Goal: Task Accomplishment & Management: Complete application form

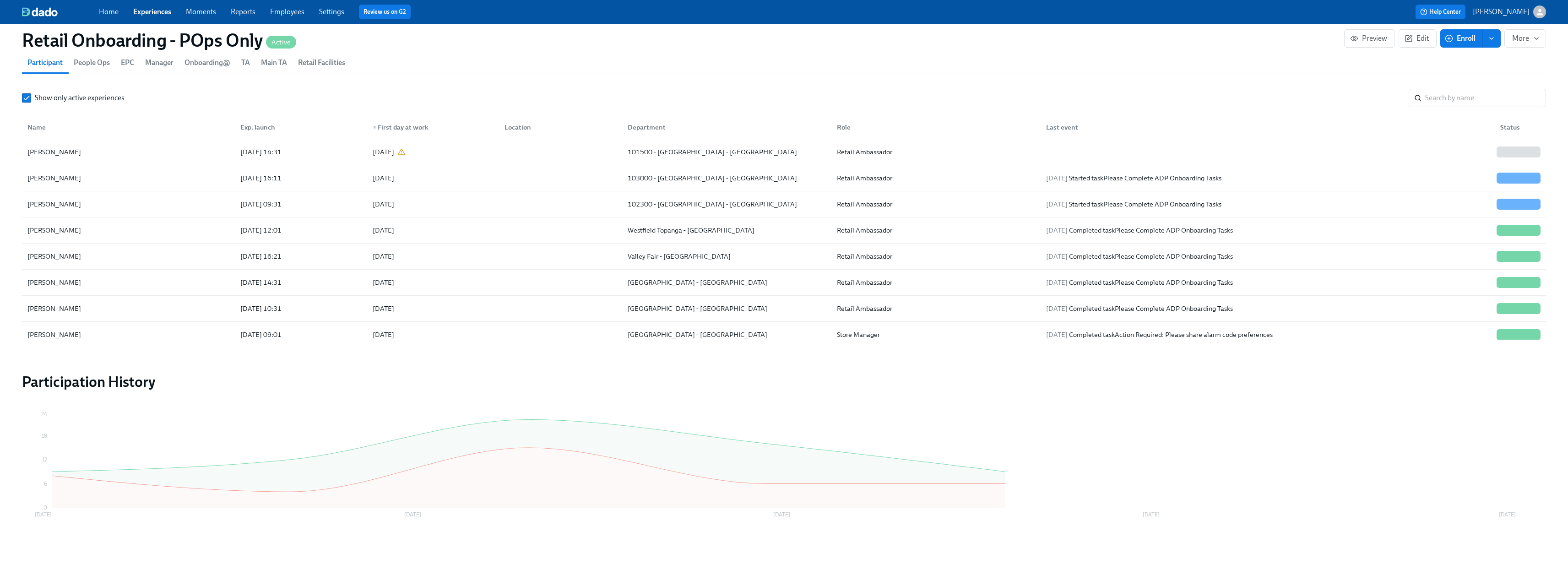
scroll to position [0, 4834]
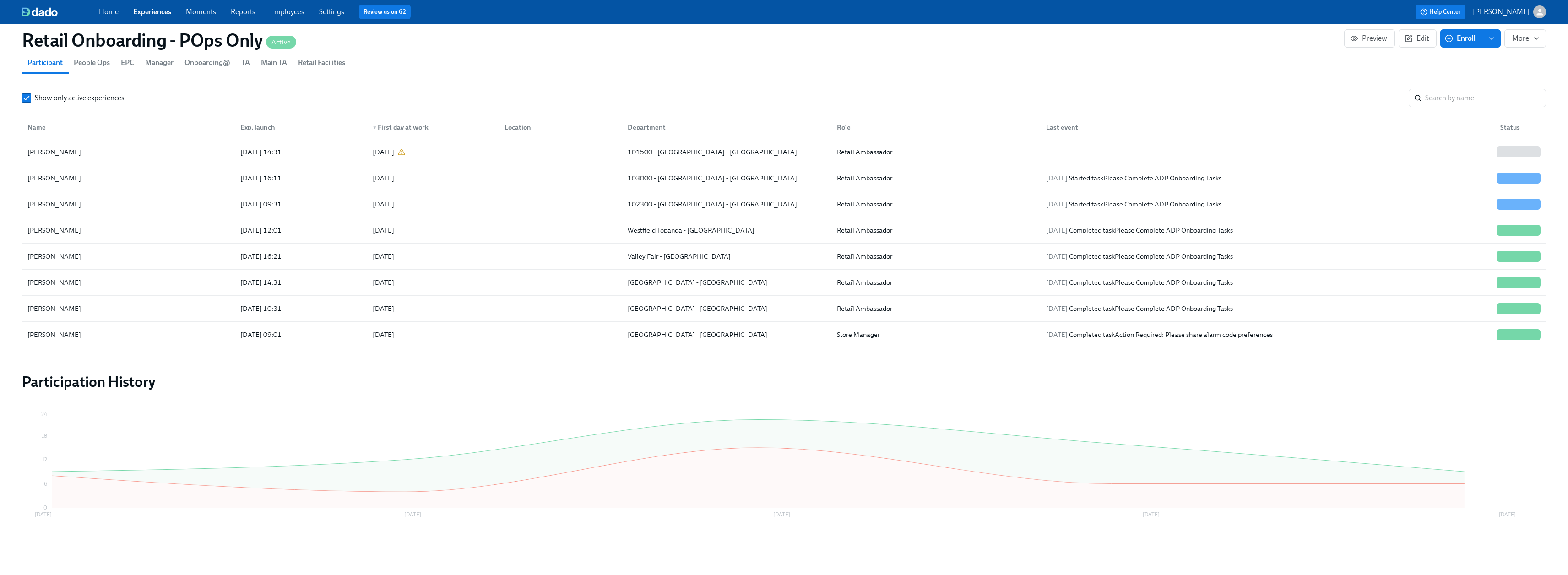
click at [196, 10] on link "Moments" at bounding box center [201, 12] width 30 height 9
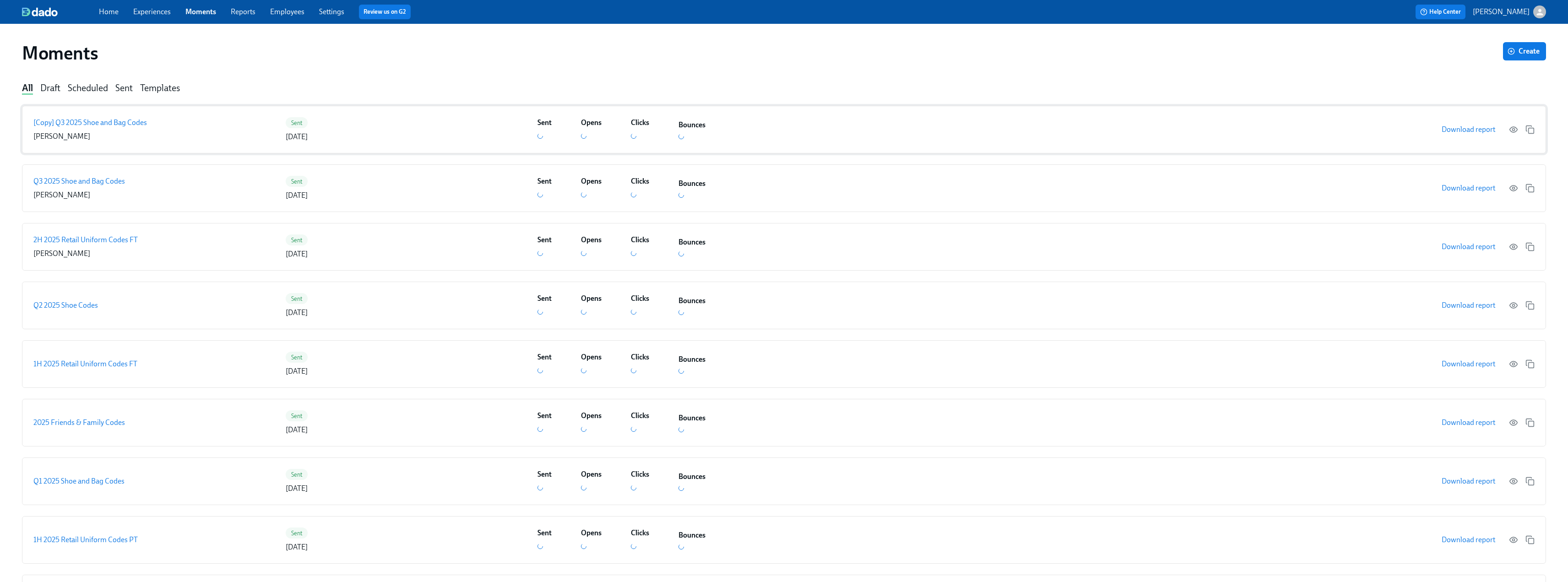
click at [103, 122] on p "[Copy] Q3 2025 Shoe and Bag Codes" at bounding box center [90, 122] width 114 height 10
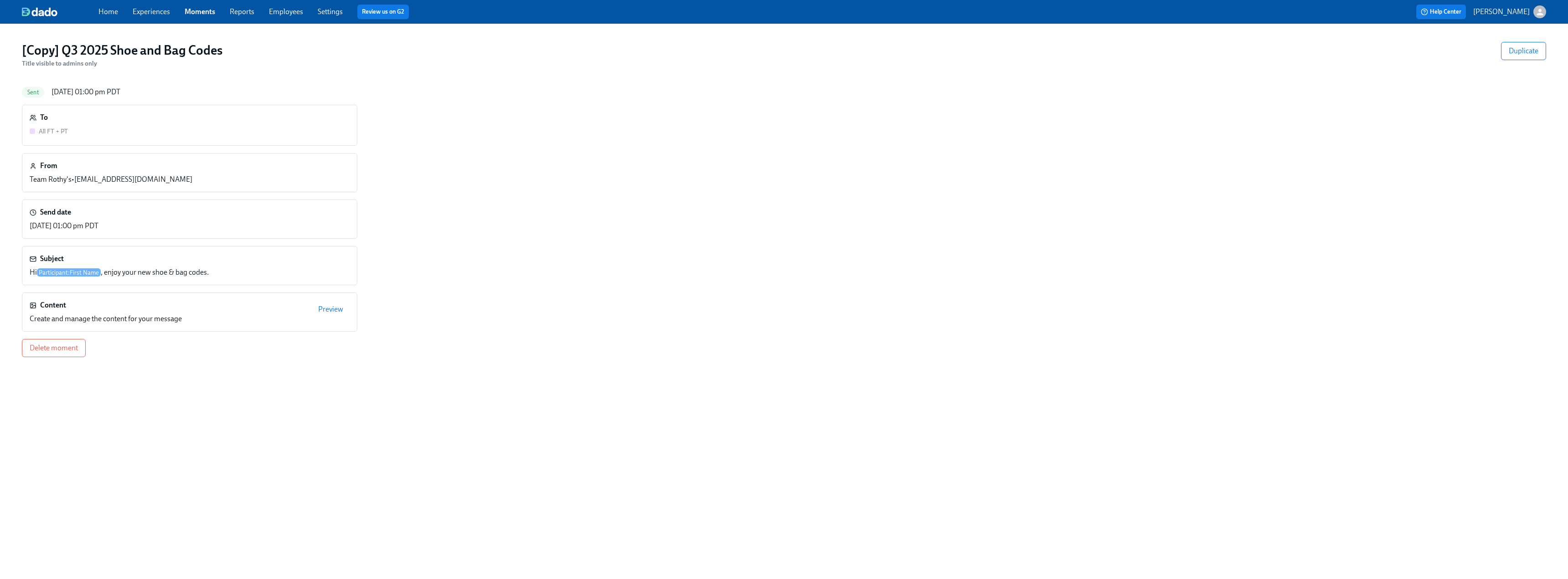
click at [154, 15] on link "Experiences" at bounding box center [151, 12] width 37 height 9
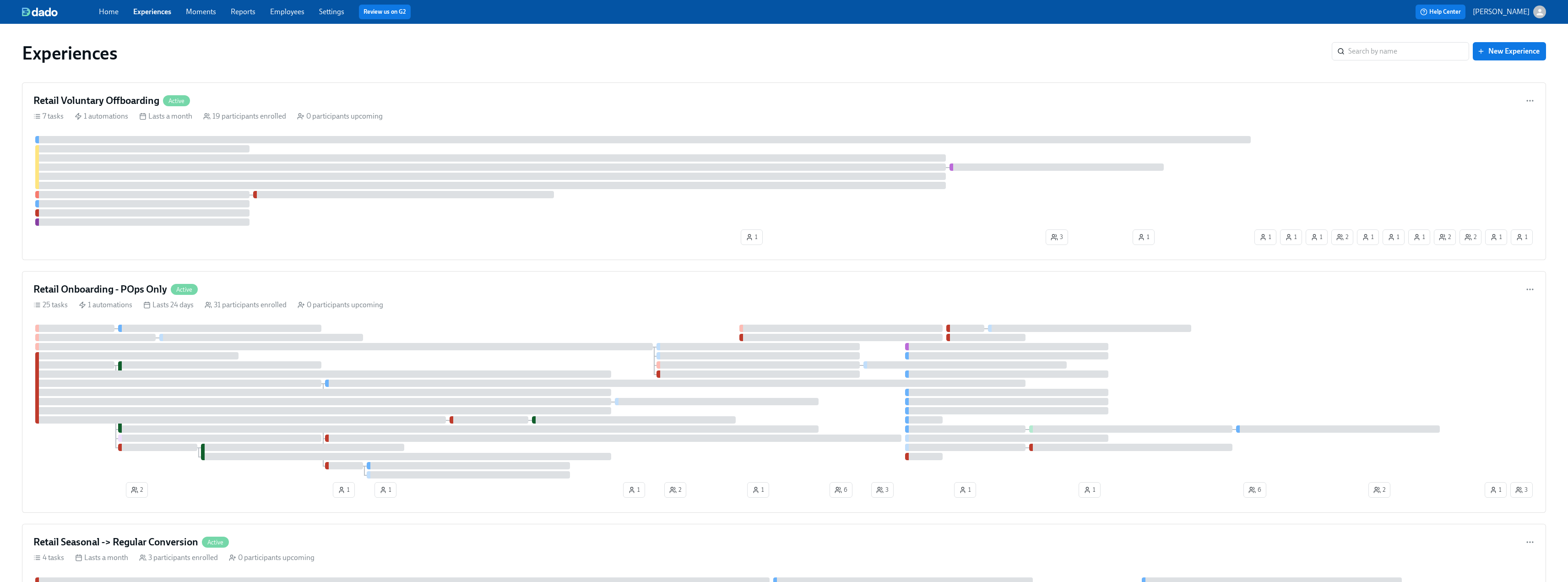
click at [200, 9] on link "Moments" at bounding box center [201, 12] width 30 height 9
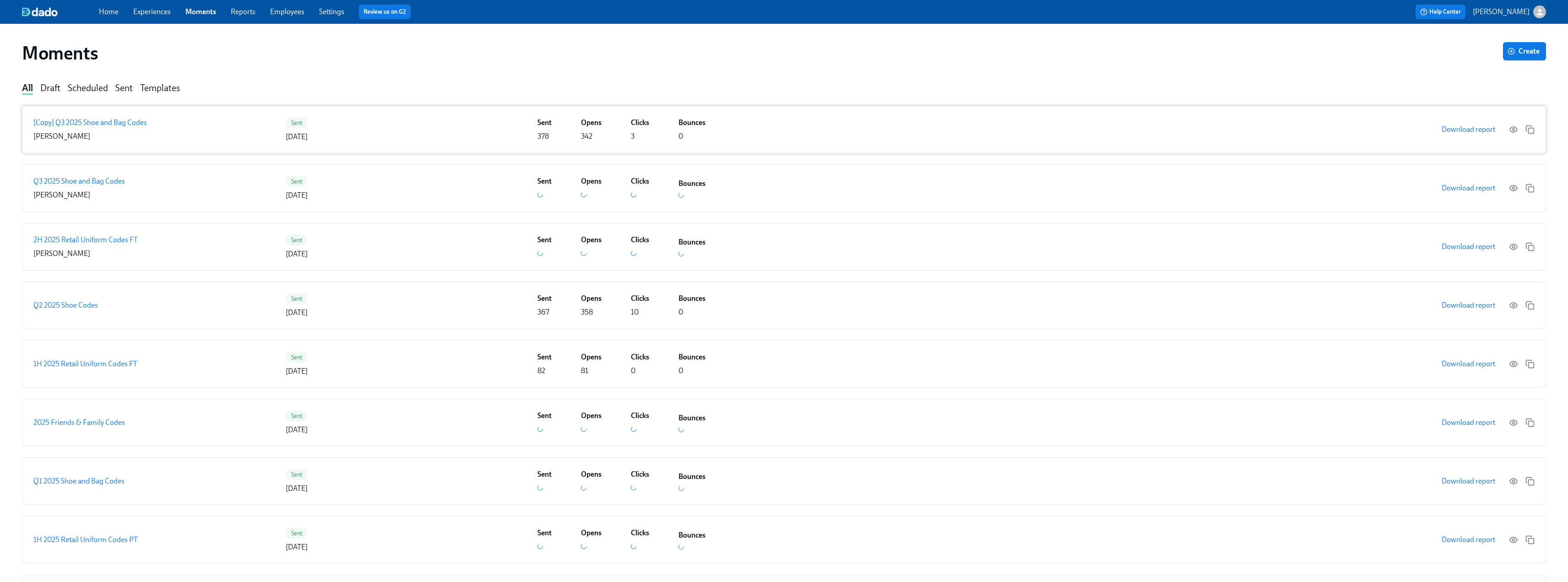
drag, startPoint x: 1201, startPoint y: 147, endPoint x: 586, endPoint y: 136, distance: 615.1
click at [586, 136] on p "342" at bounding box center [586, 136] width 12 height 10
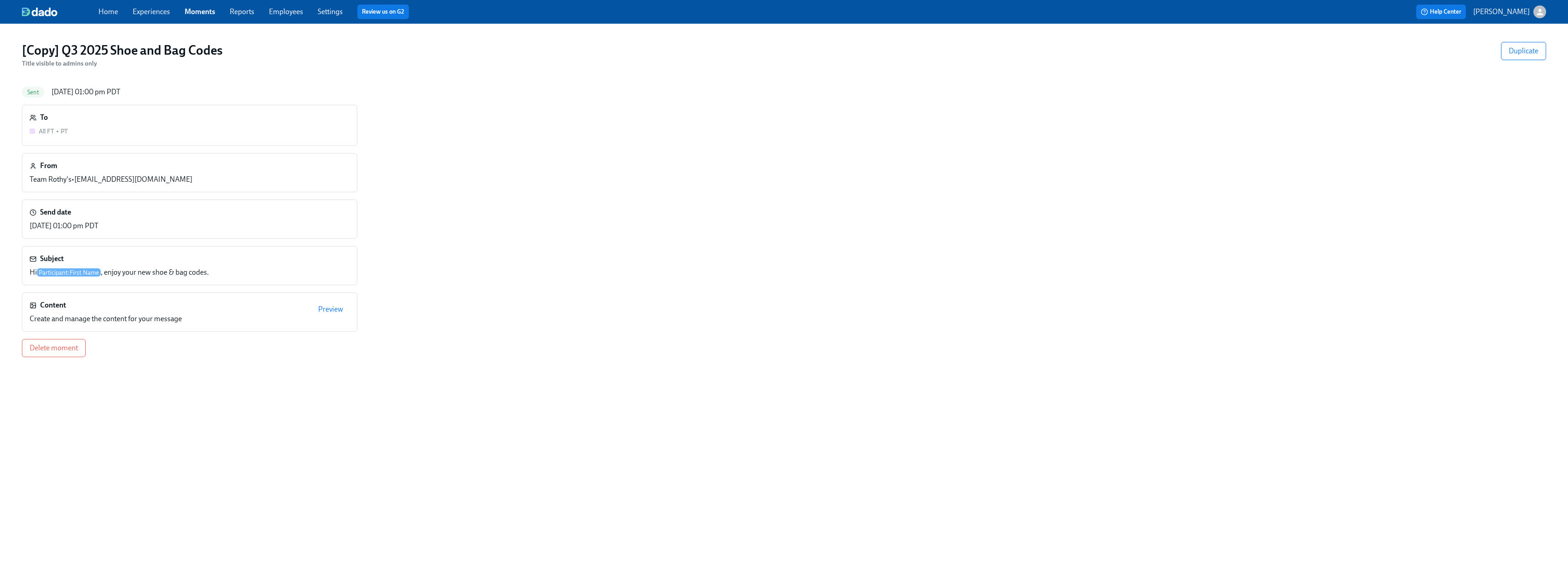
click at [59, 126] on div "To All FT + PT" at bounding box center [49, 125] width 38 height 26
click at [45, 133] on span "All FT + PT" at bounding box center [54, 131] width 29 height 8
click at [106, 264] on div "Subject Hi Participant : First Name , enjoy your new shoe & bag codes." at bounding box center [119, 265] width 179 height 24
click at [332, 305] on span "Preview" at bounding box center [331, 309] width 25 height 9
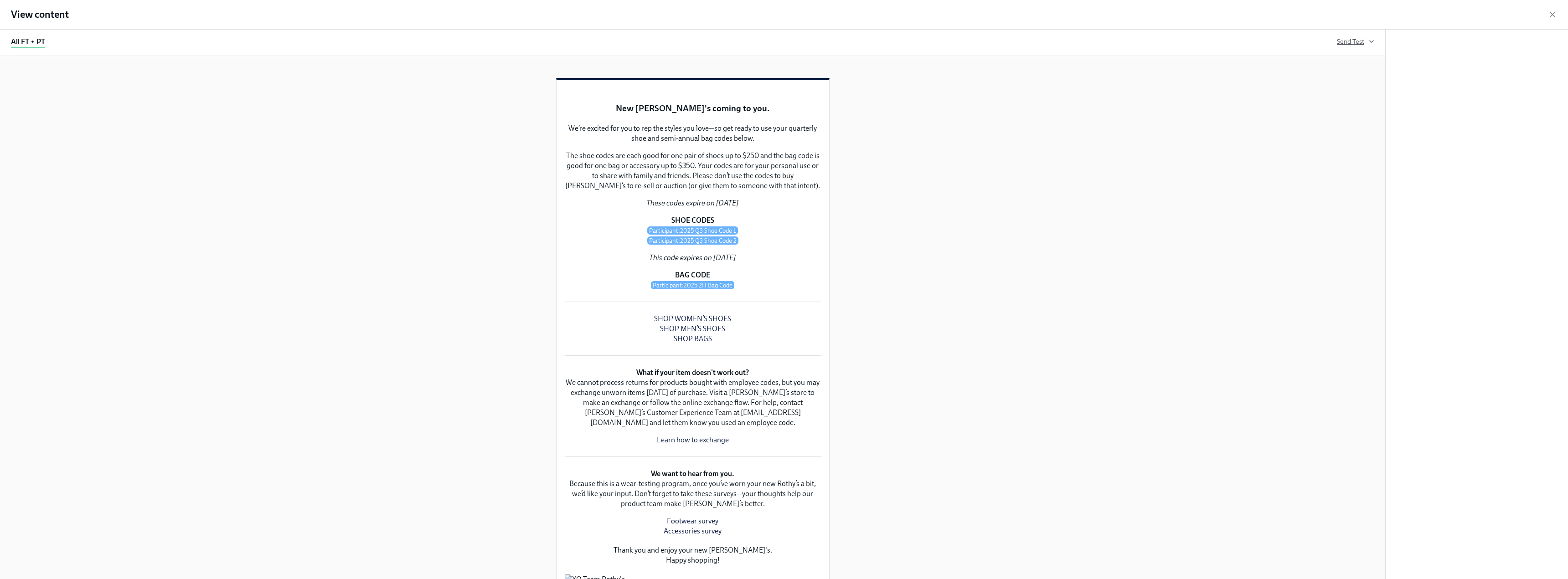
click at [693, 38] on span "Send Test" at bounding box center [1355, 41] width 37 height 9
drag, startPoint x: 1201, startPoint y: 73, endPoint x: 1101, endPoint y: 78, distance: 100.1
click at [693, 78] on div "Send test to Enter an email address [EMAIL_ADDRESS][DOMAIN_NAME] ​ Sample Parti…" at bounding box center [1237, 103] width 277 height 115
paste input "jabioye"
type input "[EMAIL_ADDRESS][DOMAIN_NAME]"
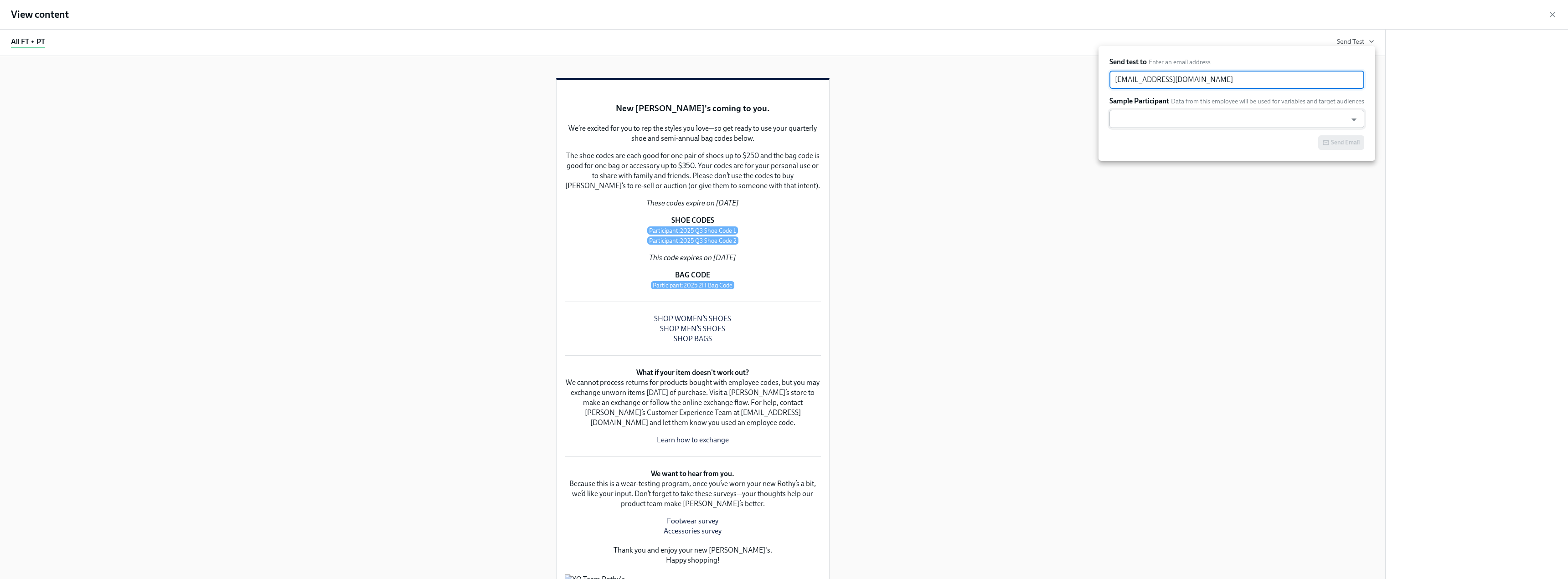
click at [693, 111] on input "text" at bounding box center [1228, 119] width 228 height 18
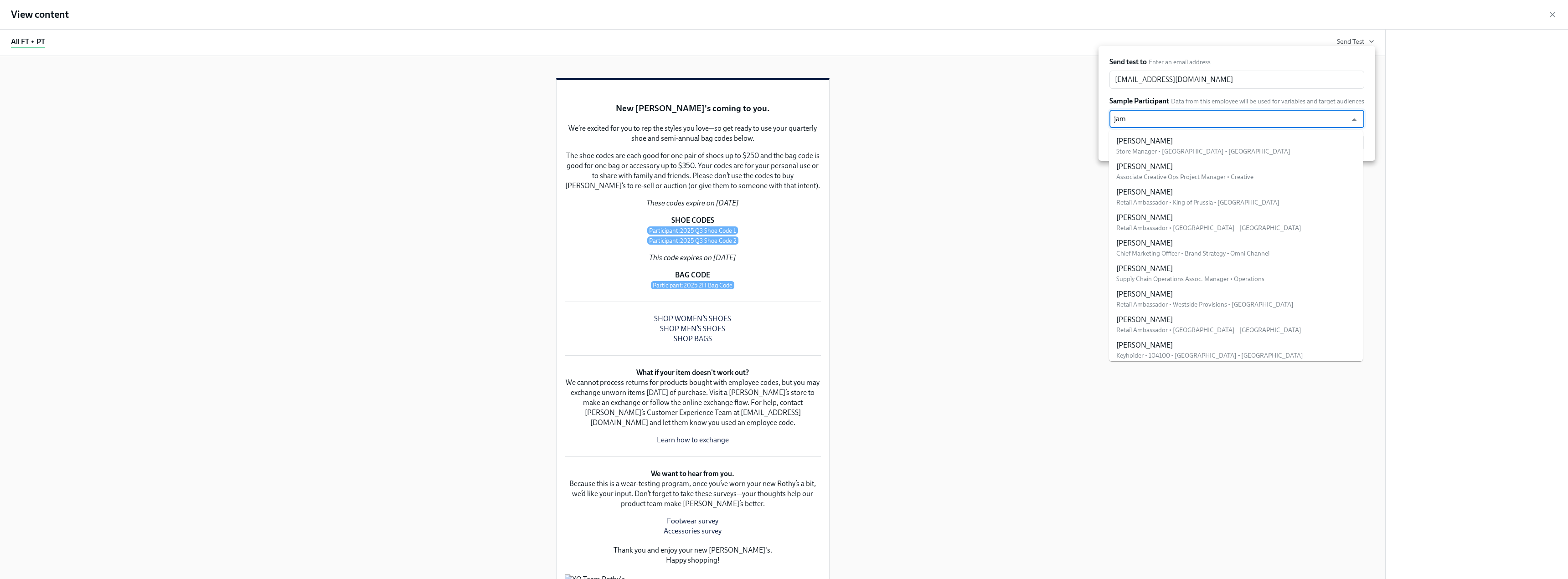
type input "jam"
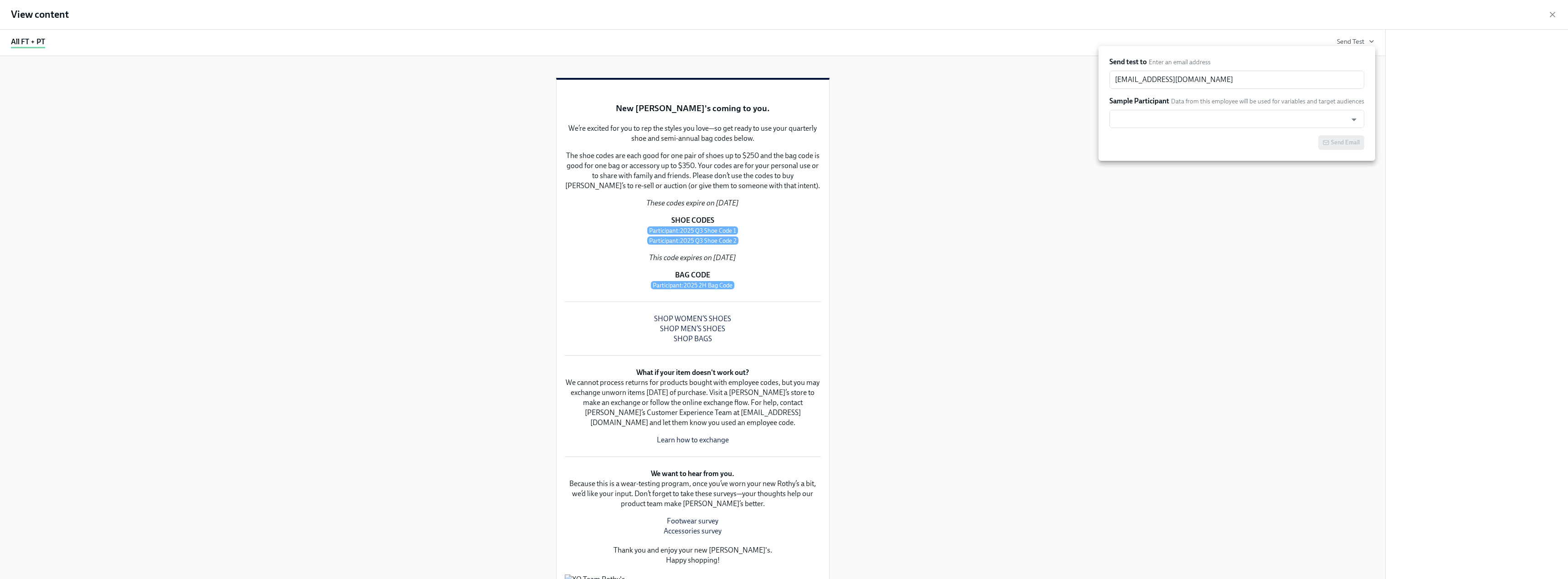
click at [693, 149] on div at bounding box center [784, 290] width 1568 height 579
click at [693, 16] on icon "button" at bounding box center [1552, 14] width 4 height 4
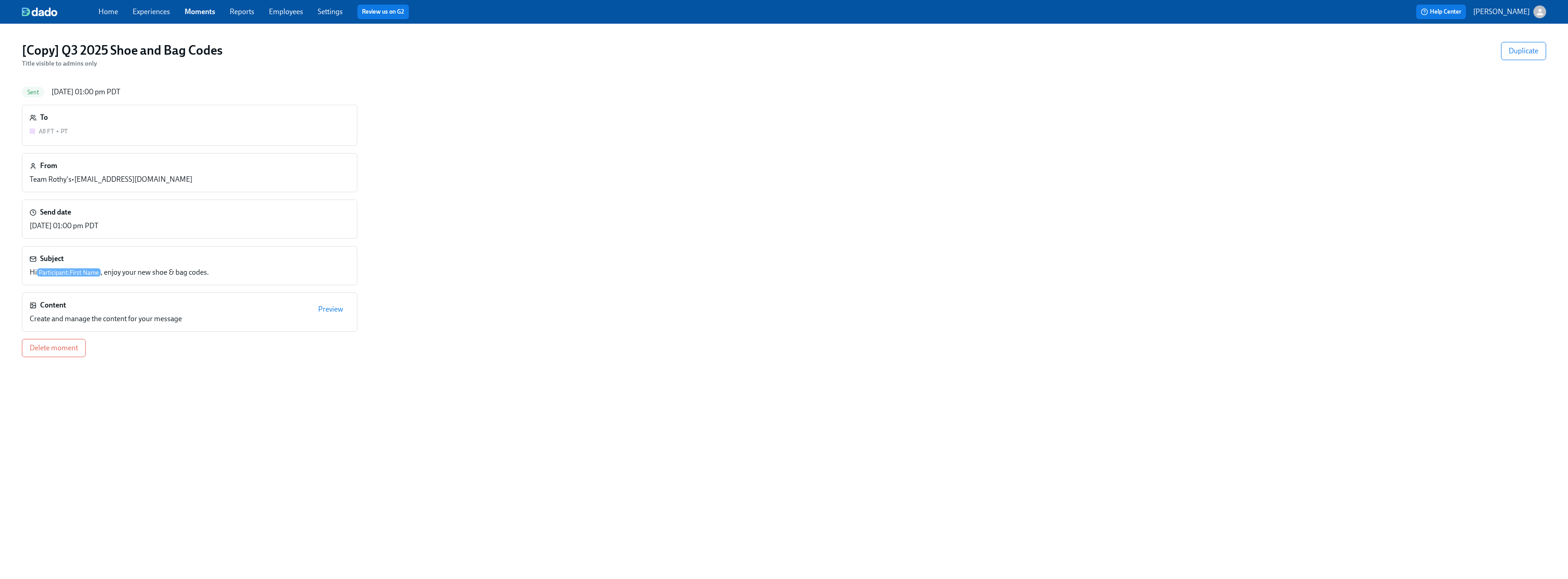
click at [115, 13] on link "Home" at bounding box center [108, 12] width 19 height 9
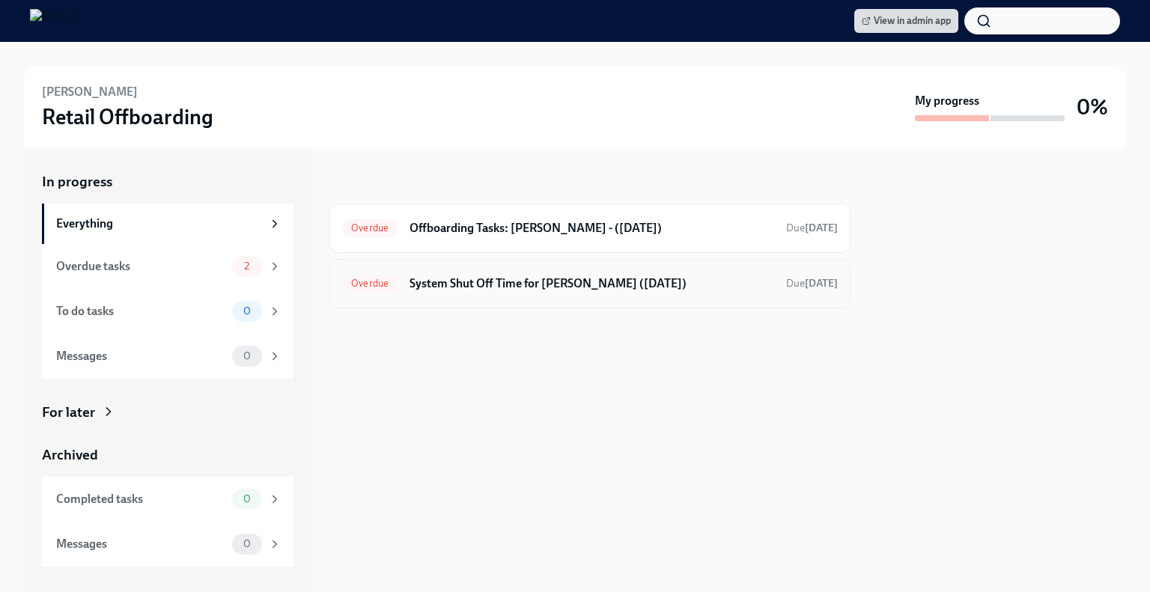
click at [478, 277] on h6 "System Shut Off Time for [PERSON_NAME] ([DATE])" at bounding box center [592, 284] width 365 height 16
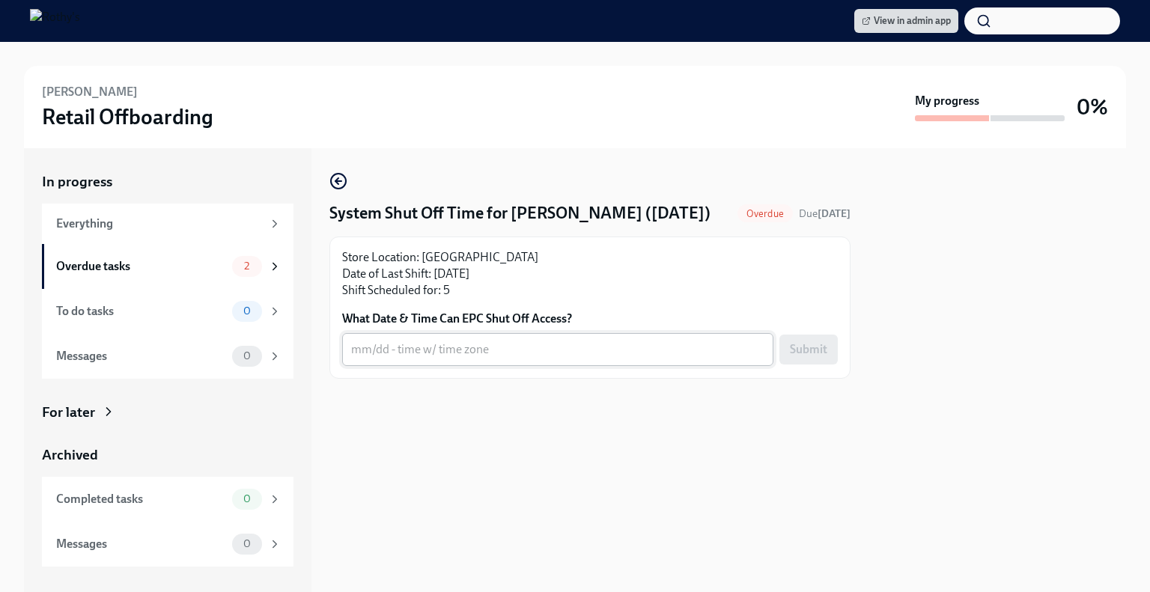
click at [425, 359] on textarea "What Date & Time Can EPC Shut Off Access?" at bounding box center [557, 350] width 413 height 18
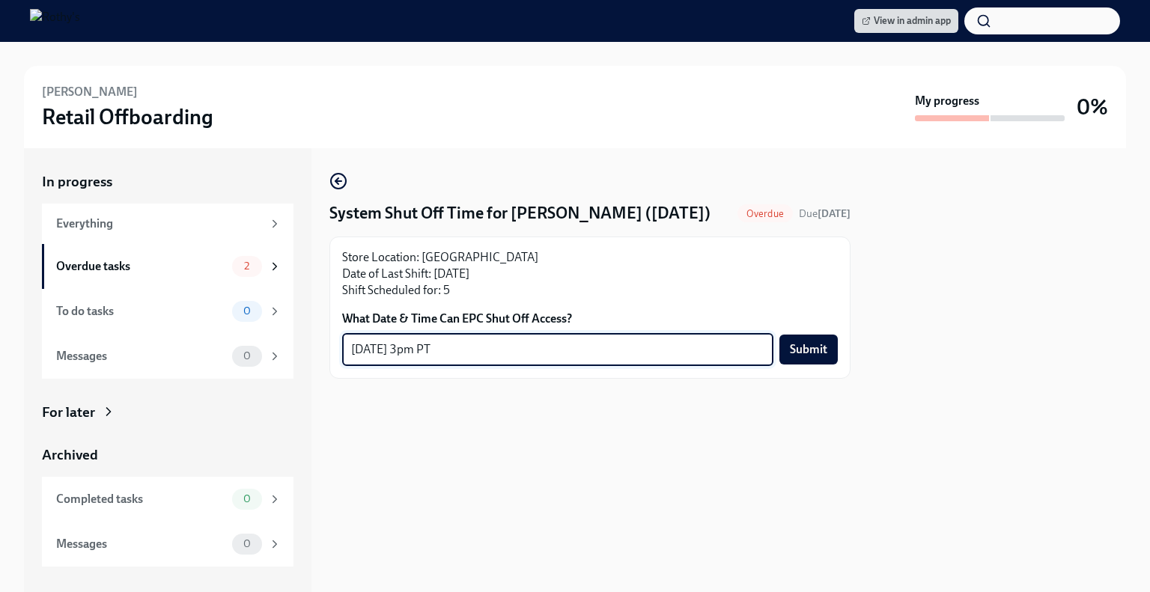
type textarea "[DATE] 3pm PT"
click at [814, 357] on span "Submit" at bounding box center [808, 349] width 37 height 15
